Goal: Task Accomplishment & Management: Complete application form

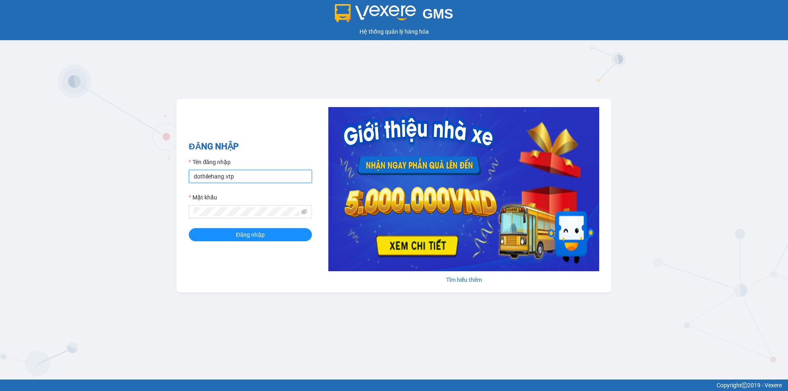
drag, startPoint x: 267, startPoint y: 172, endPoint x: 264, endPoint y: 176, distance: 4.8
click at [267, 172] on input "dothilehang.vtp" at bounding box center [250, 176] width 123 height 13
type input "vuthinhan.vtp"
click at [232, 232] on button "Đăng nhập" at bounding box center [250, 234] width 123 height 13
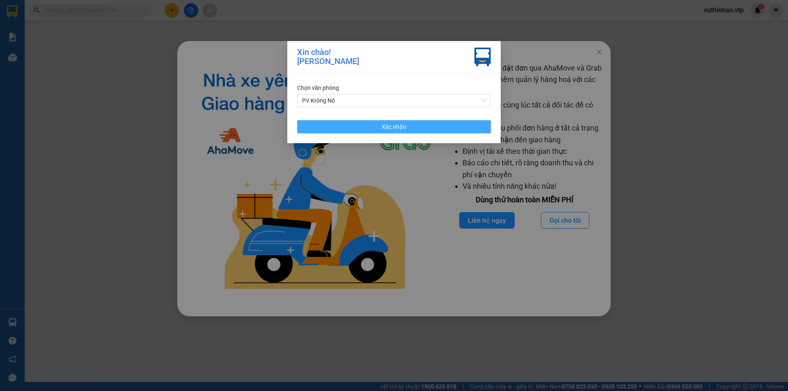
click at [439, 128] on button "Xác nhận" at bounding box center [394, 126] width 194 height 13
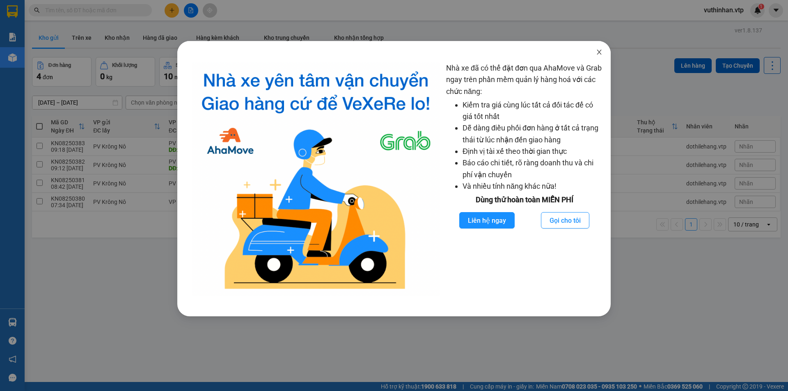
drag, startPoint x: 596, startPoint y: 56, endPoint x: 508, endPoint y: 50, distance: 88.0
click at [597, 56] on span "Close" at bounding box center [599, 52] width 23 height 23
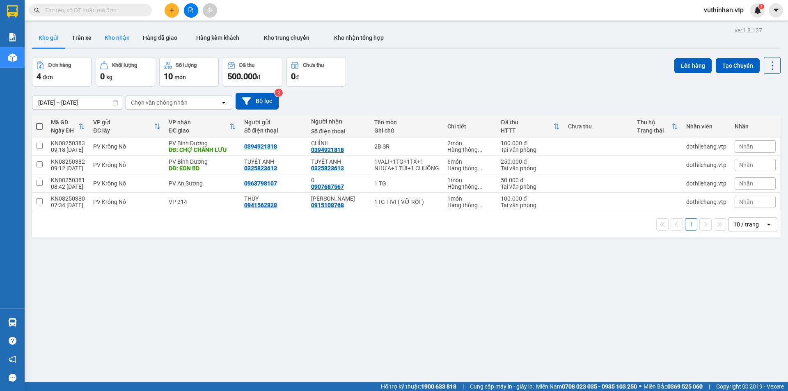
click at [108, 33] on button "Kho nhận" at bounding box center [117, 38] width 38 height 20
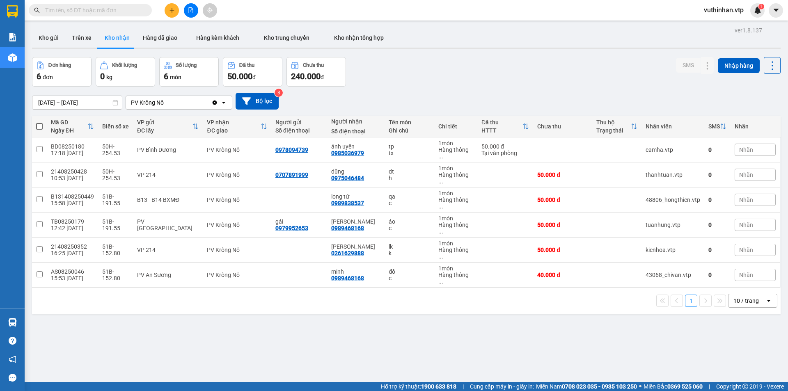
click at [750, 297] on div "10 / trang" at bounding box center [745, 301] width 25 height 8
click at [744, 351] on span "100 / trang" at bounding box center [743, 352] width 30 height 8
click at [50, 106] on div "ver 1.8.137 Kho gửi Trên xe Kho nhận Hàng đã giao Hàng kèm khách Kho trung chuy…" at bounding box center [406, 220] width 755 height 391
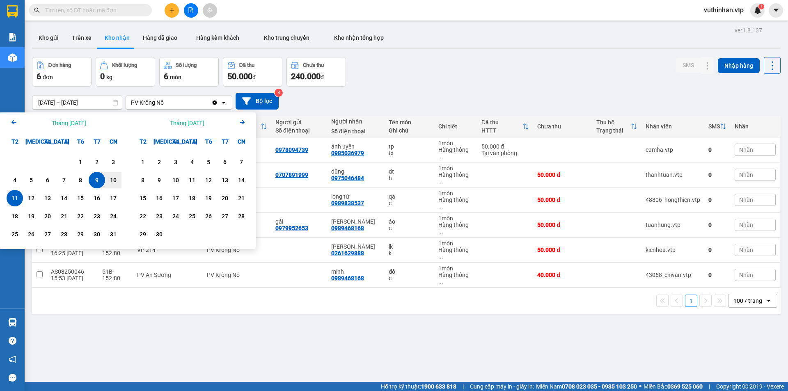
drag, startPoint x: 14, startPoint y: 123, endPoint x: 48, endPoint y: 141, distance: 39.5
click at [14, 122] on icon "Previous month." at bounding box center [13, 122] width 5 height 4
click at [61, 188] on div "10" at bounding box center [64, 180] width 16 height 16
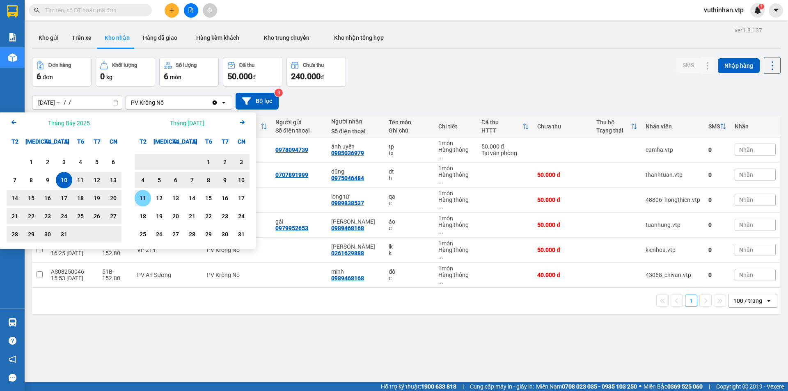
click at [142, 196] on div "11" at bounding box center [142, 198] width 11 height 10
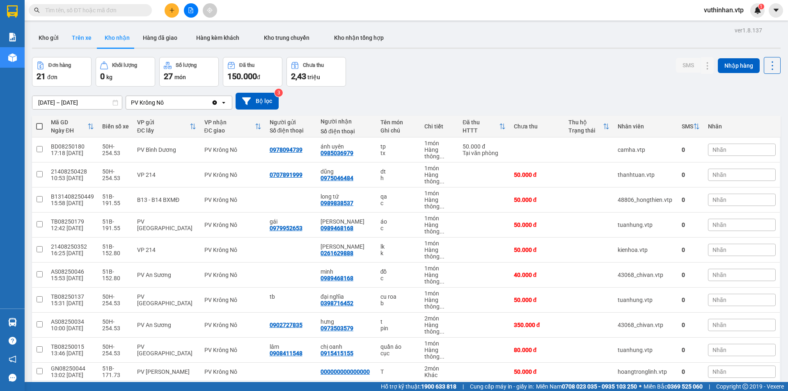
click at [78, 32] on button "Trên xe" at bounding box center [81, 38] width 33 height 20
type input "[DATE] – [DATE]"
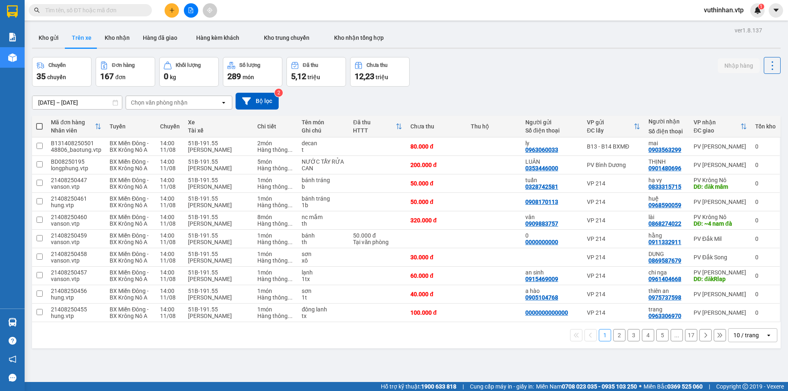
click at [200, 105] on div "Chọn văn phòng nhận" at bounding box center [173, 102] width 94 height 13
type input "kr"
click at [153, 120] on span "PV Krông Nô" at bounding box center [149, 120] width 35 height 8
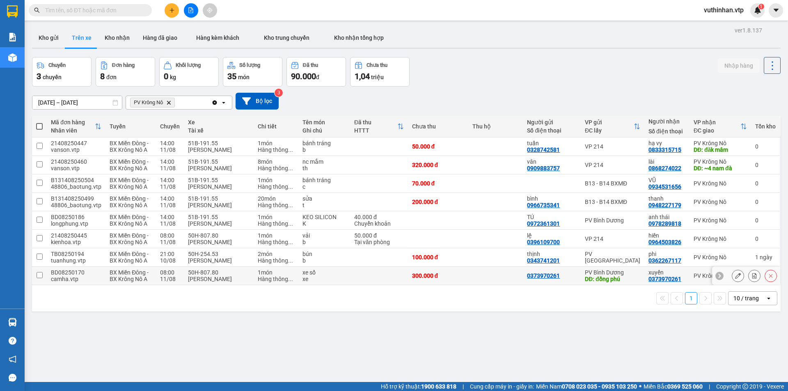
click at [735, 277] on icon at bounding box center [738, 276] width 6 height 6
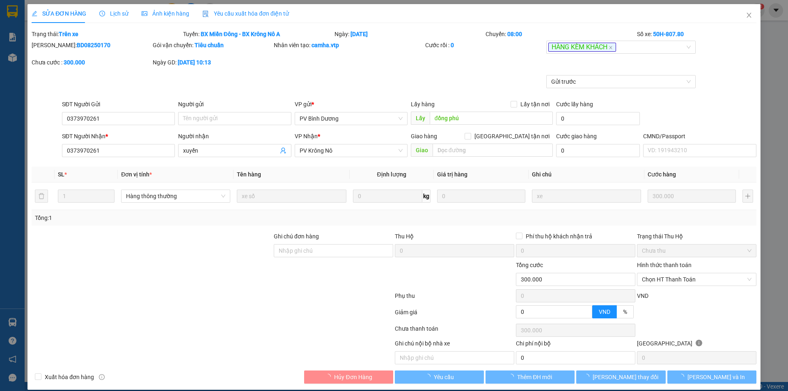
type input "0373970261"
type input "đồng phú"
type input "0373970261"
type input "xuyến"
type input "300.000"
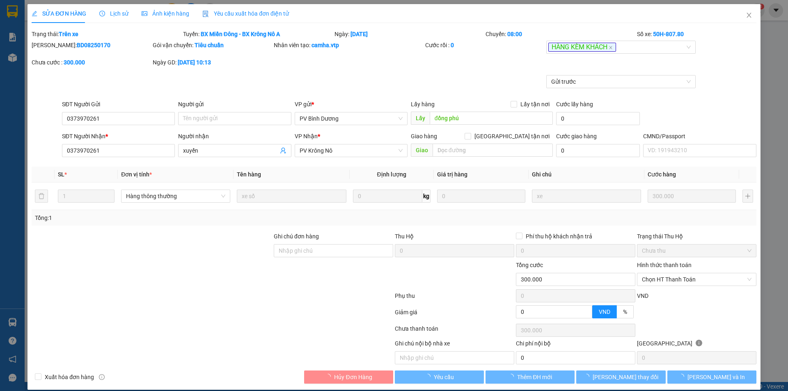
type input "300.000"
type input "15.000"
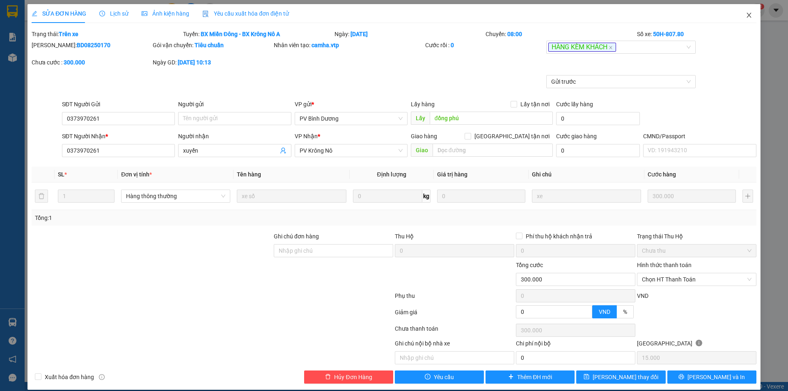
drag, startPoint x: 741, startPoint y: 15, endPoint x: 635, endPoint y: 0, distance: 106.9
click at [746, 15] on icon "close" at bounding box center [749, 15] width 7 height 7
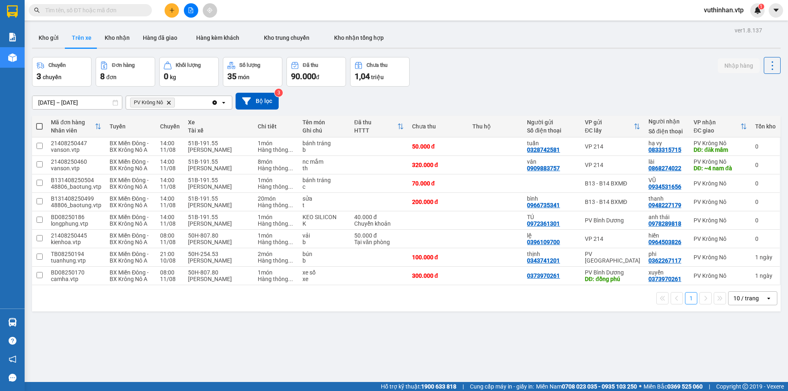
click at [174, 9] on icon "plus" at bounding box center [172, 10] width 6 height 6
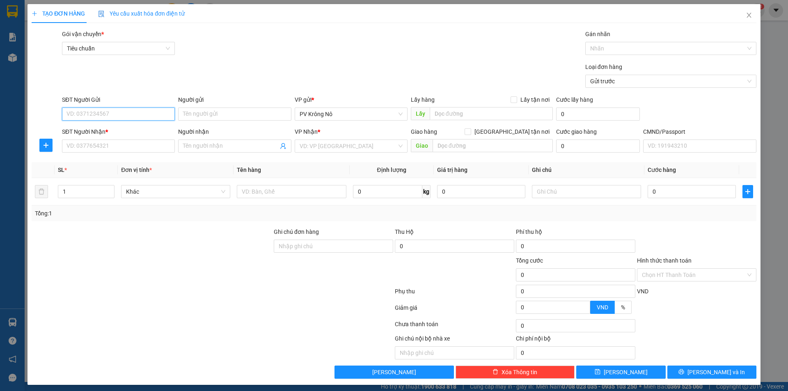
click at [128, 112] on input "SĐT Người Gửi" at bounding box center [118, 114] width 113 height 13
click at [740, 10] on span "Close" at bounding box center [748, 15] width 23 height 23
